Goal: Find contact information: Find contact information

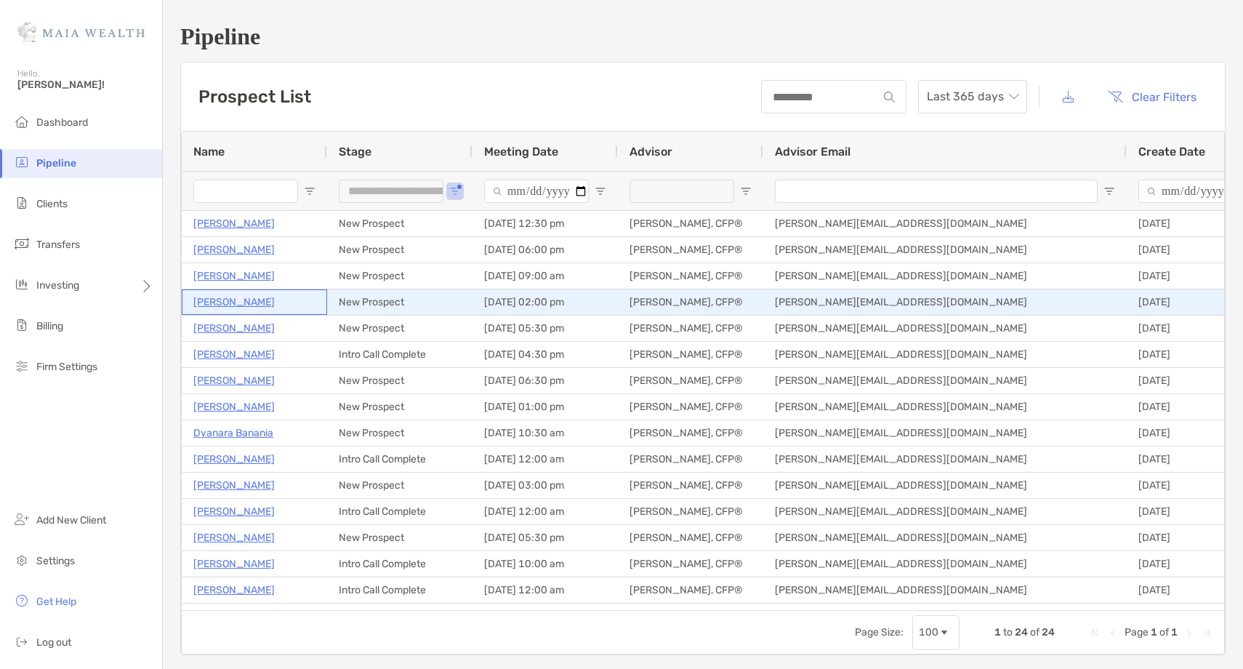
click at [234, 305] on p "[PERSON_NAME]" at bounding box center [233, 302] width 81 height 18
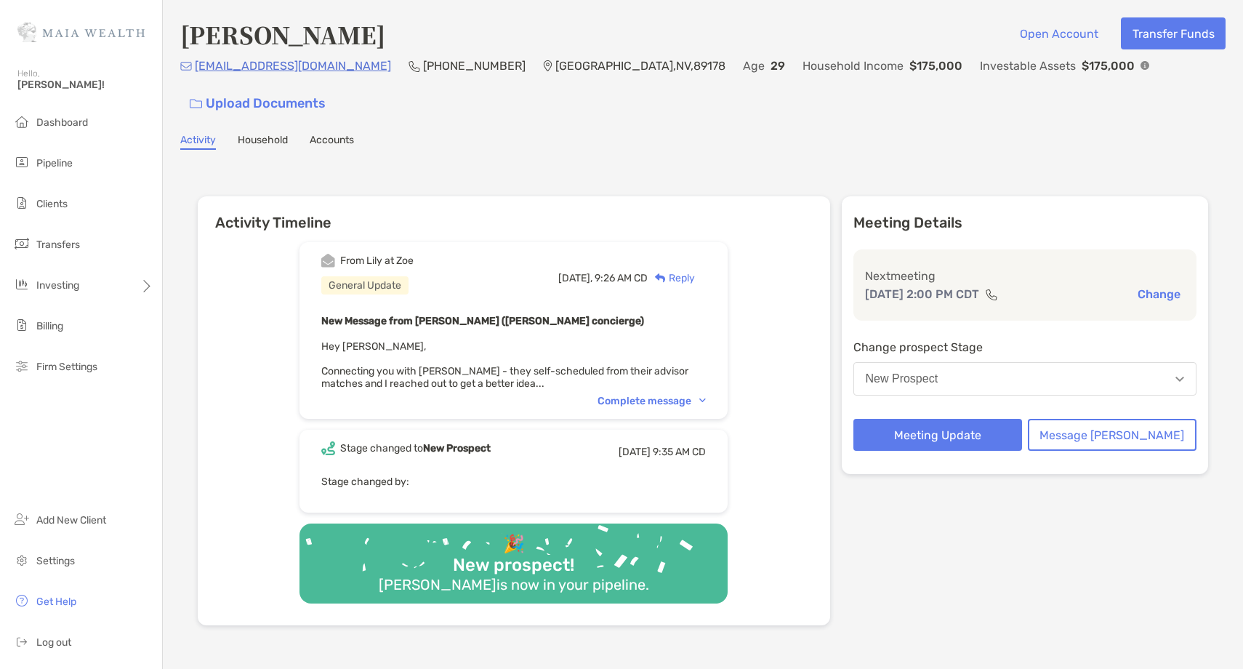
click at [691, 395] on div "Complete message" at bounding box center [652, 401] width 108 height 12
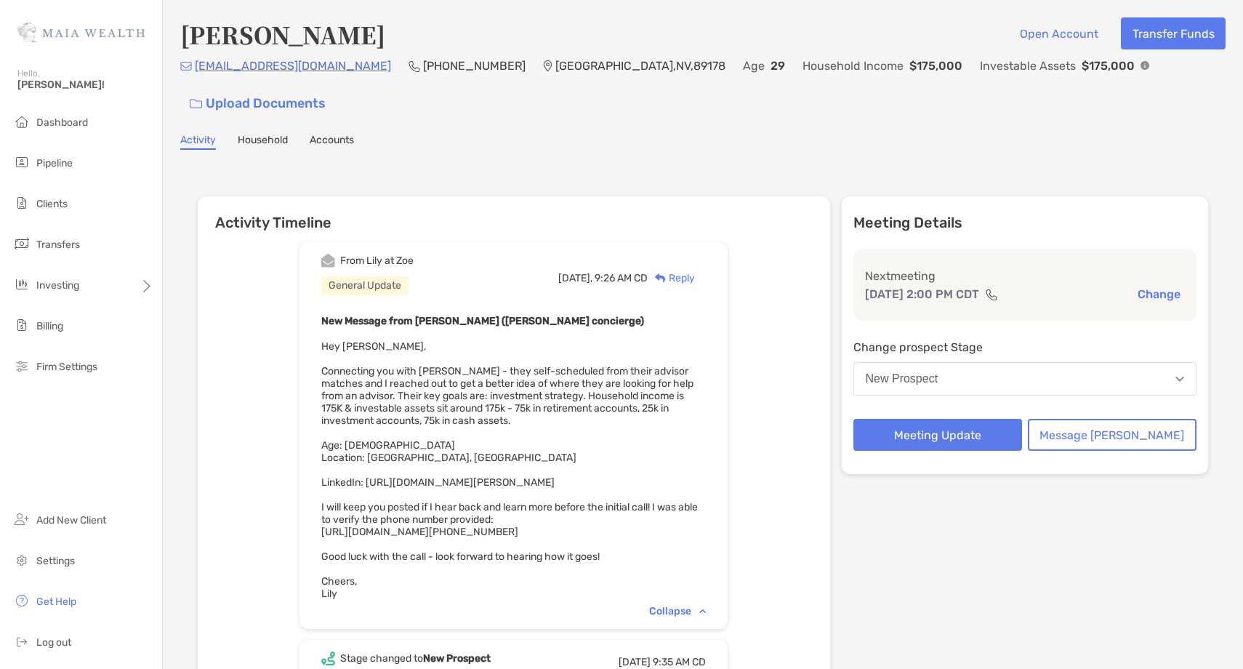
click at [539, 444] on span "Hey [PERSON_NAME], Connecting you with [PERSON_NAME] - they self-scheduled from…" at bounding box center [509, 470] width 377 height 260
drag, startPoint x: 451, startPoint y: 439, endPoint x: 396, endPoint y: 445, distance: 55.6
click at [451, 439] on div "New Message from [PERSON_NAME] ([PERSON_NAME] concierge) Hey [PERSON_NAME], Con…" at bounding box center [513, 456] width 385 height 288
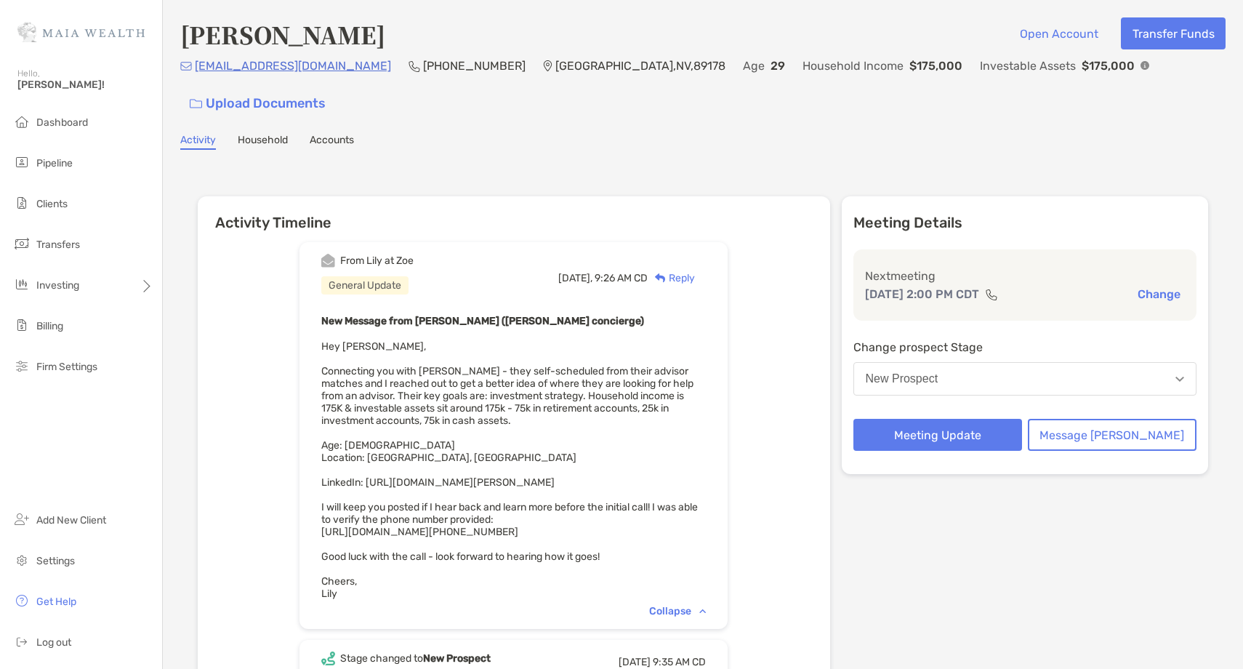
drag, startPoint x: 394, startPoint y: 446, endPoint x: 632, endPoint y: 451, distance: 237.8
click at [632, 451] on div "New Message from [PERSON_NAME] ([PERSON_NAME] concierge) Hey [PERSON_NAME], Con…" at bounding box center [513, 456] width 385 height 288
copy span "[URL][DOMAIN_NAME][PERSON_NAME]"
click at [310, 38] on h4 "[PERSON_NAME]" at bounding box center [282, 33] width 205 height 33
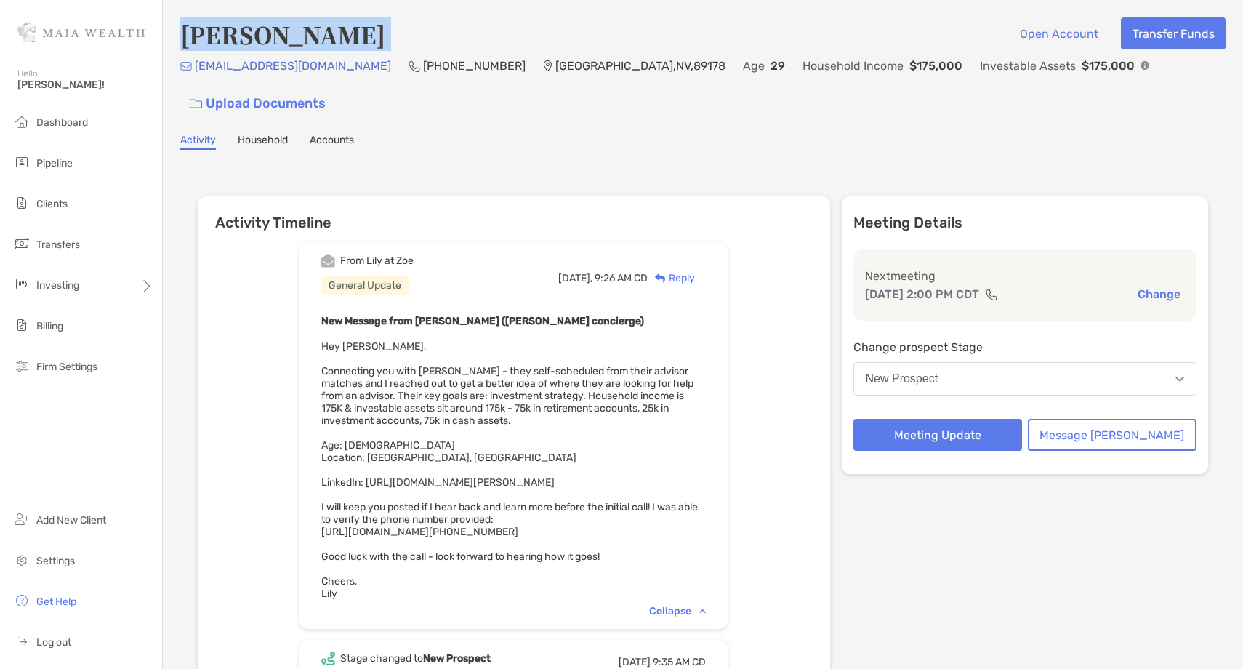
click at [310, 38] on h4 "[PERSON_NAME]" at bounding box center [282, 33] width 205 height 33
copy h4 "[PERSON_NAME]"
